Goal: Task Accomplishment & Management: Manage account settings

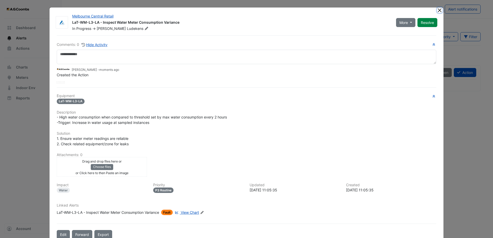
click at [438, 10] on button "Close" at bounding box center [439, 9] width 5 height 5
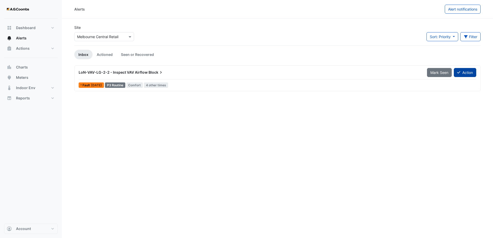
click at [467, 71] on button "Action" at bounding box center [464, 72] width 22 height 9
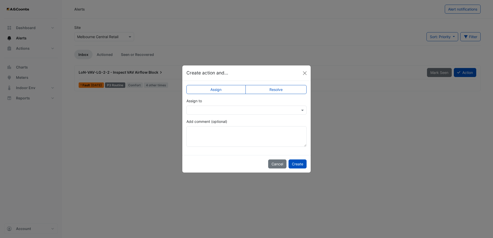
click at [285, 108] on input "text" at bounding box center [241, 110] width 104 height 5
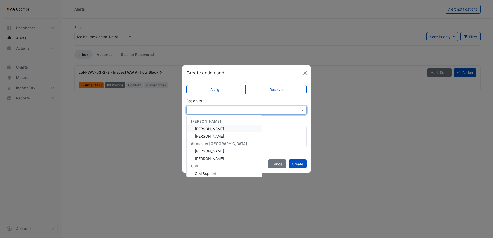
click at [223, 129] on span "[PERSON_NAME]" at bounding box center [209, 129] width 29 height 4
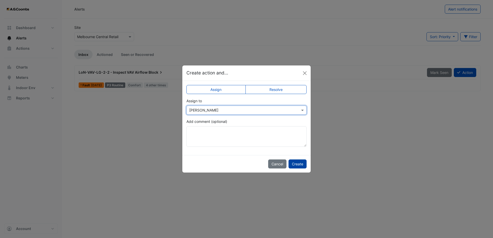
click at [293, 162] on button "Create" at bounding box center [297, 163] width 18 height 9
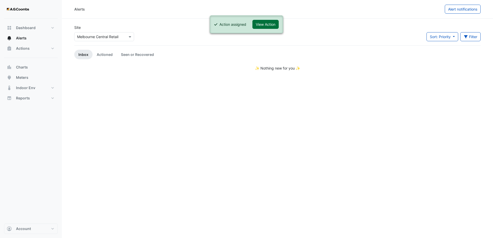
click at [271, 24] on button "View Action" at bounding box center [265, 24] width 26 height 9
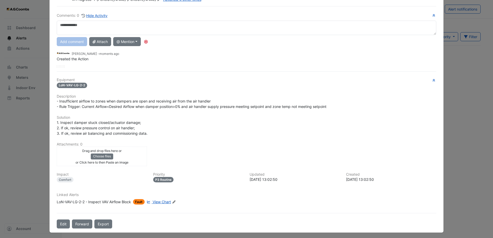
scroll to position [31, 0]
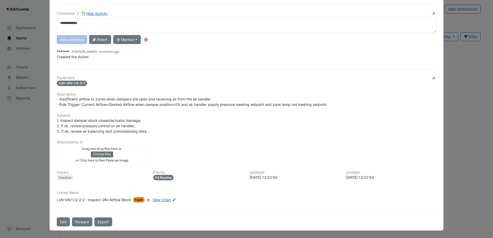
click at [163, 200] on span "View Chart" at bounding box center [162, 200] width 18 height 4
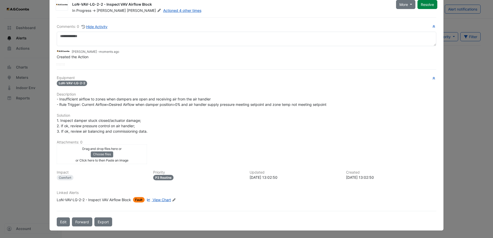
scroll to position [18, 0]
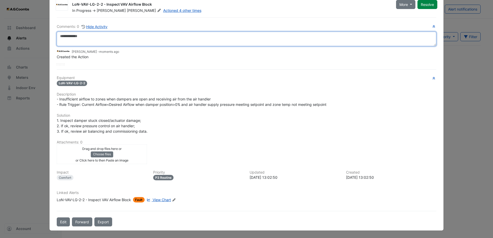
click at [181, 37] on textarea at bounding box center [246, 39] width 379 height 14
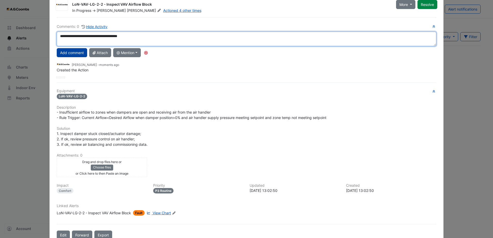
type textarea "**********"
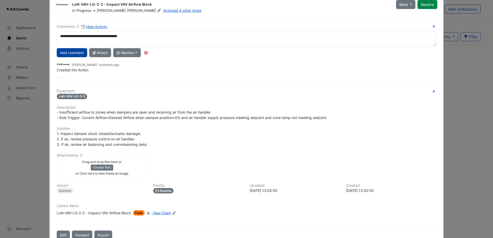
click at [76, 54] on button "Add comment" at bounding box center [72, 52] width 30 height 9
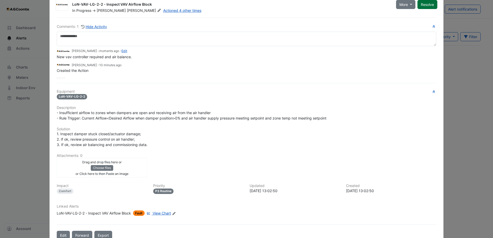
click at [425, 3] on button "Resolve" at bounding box center [427, 4] width 20 height 9
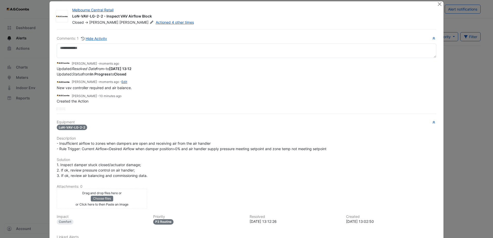
scroll to position [0, 0]
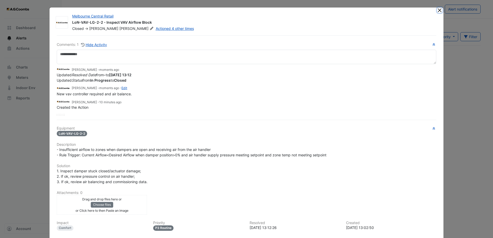
click at [439, 10] on button "Close" at bounding box center [439, 9] width 5 height 5
